Goal: Information Seeking & Learning: Learn about a topic

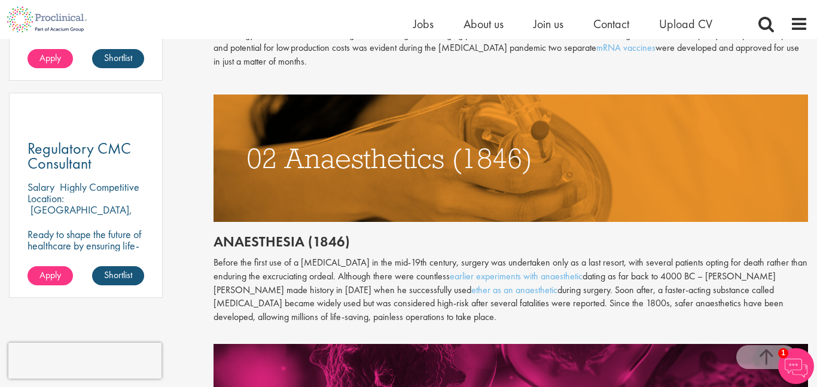
scroll to position [844, 0]
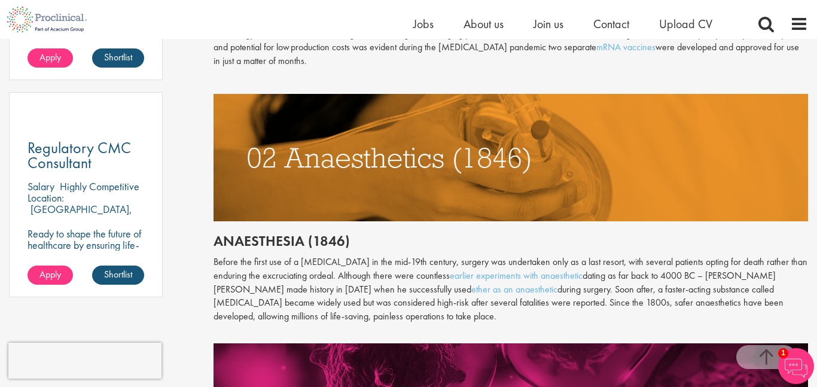
click at [538, 148] on img at bounding box center [511, 157] width 595 height 127
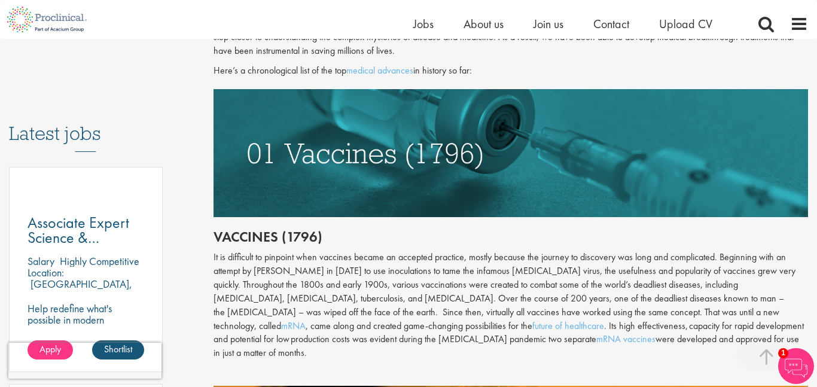
scroll to position [553, 0]
